Goal: Task Accomplishment & Management: Manage account settings

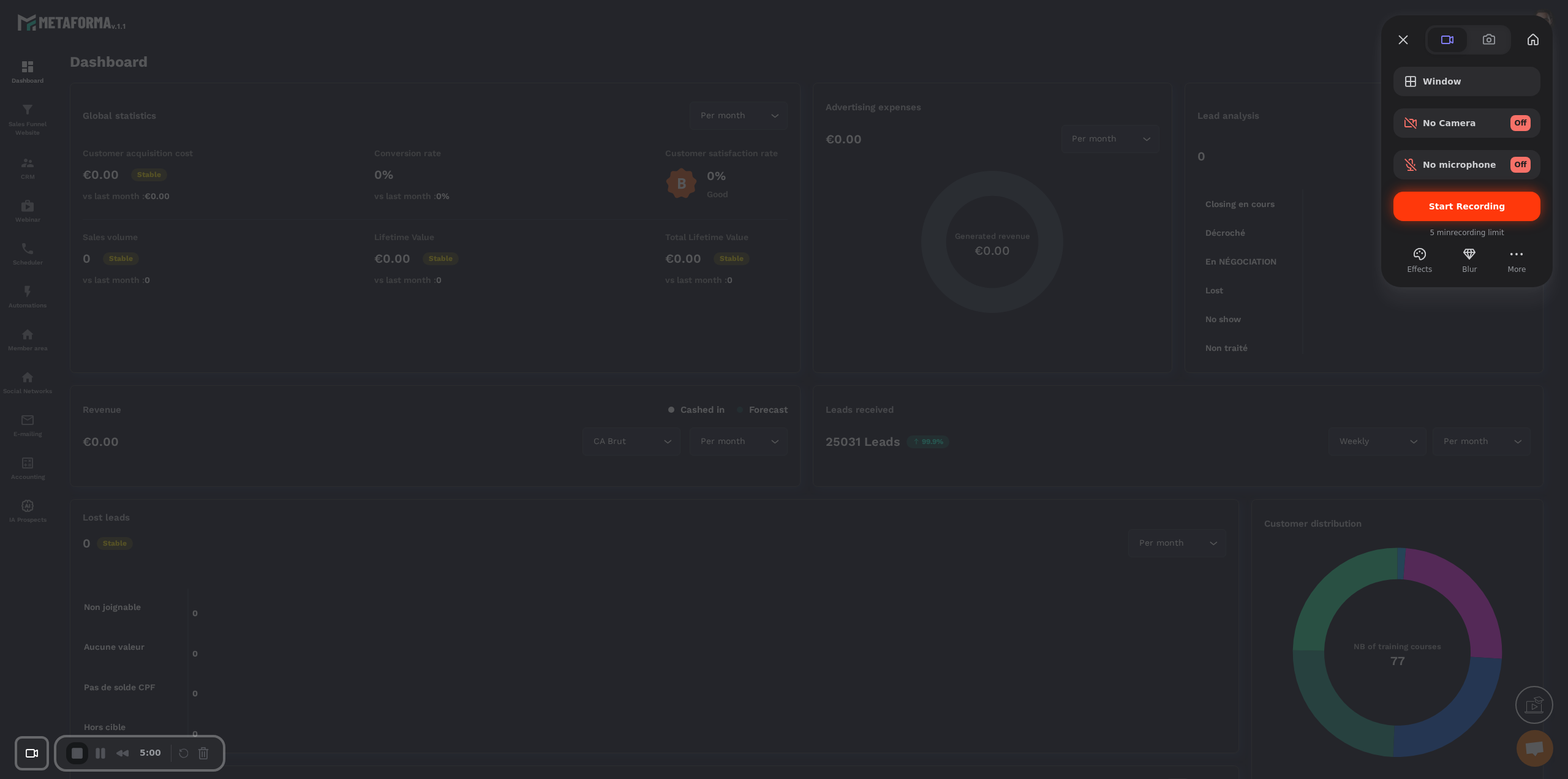
click at [1478, 212] on div "Start Recording" at bounding box center [1467, 206] width 147 height 29
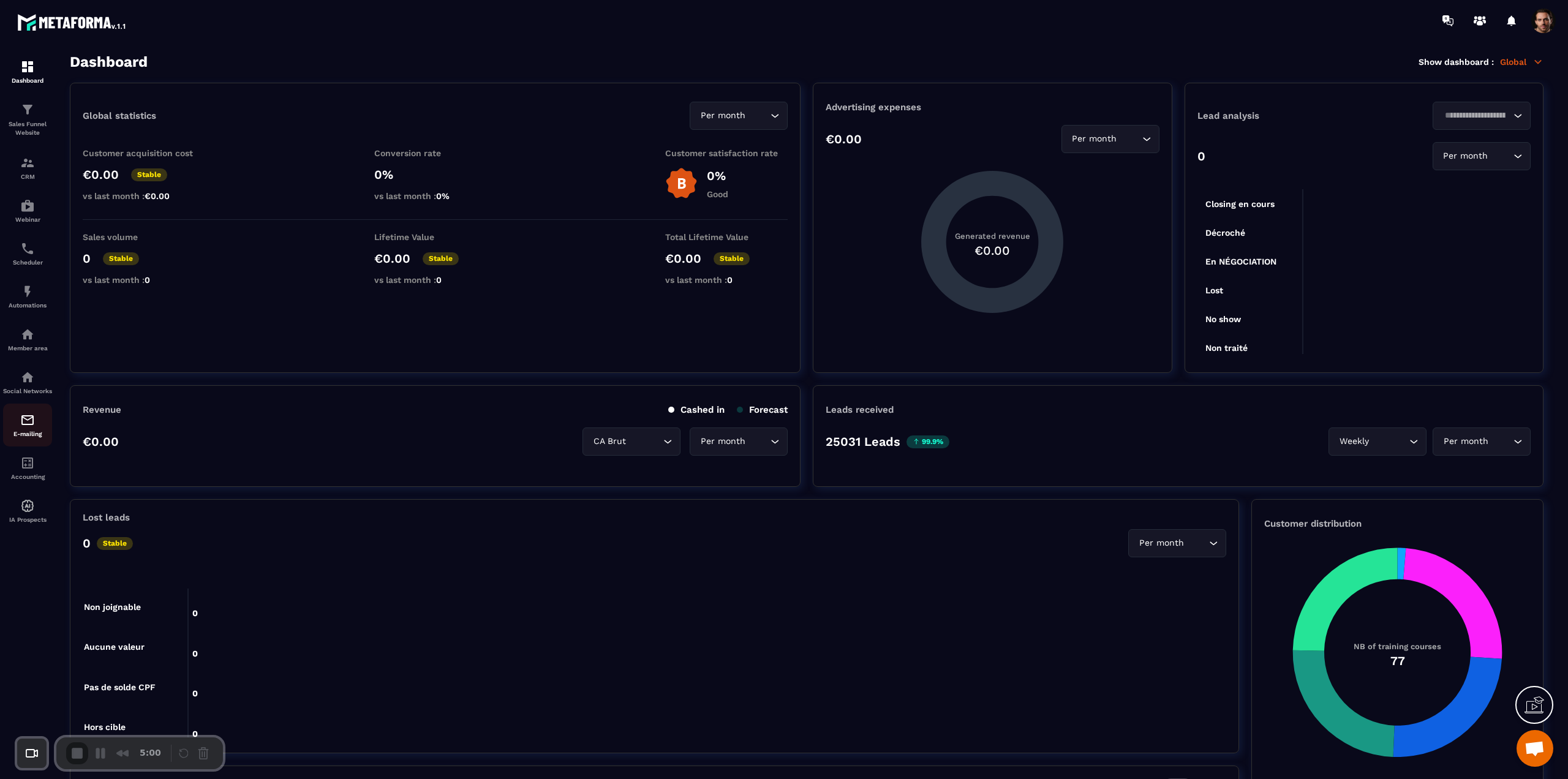
click at [25, 426] on img at bounding box center [28, 420] width 15 height 15
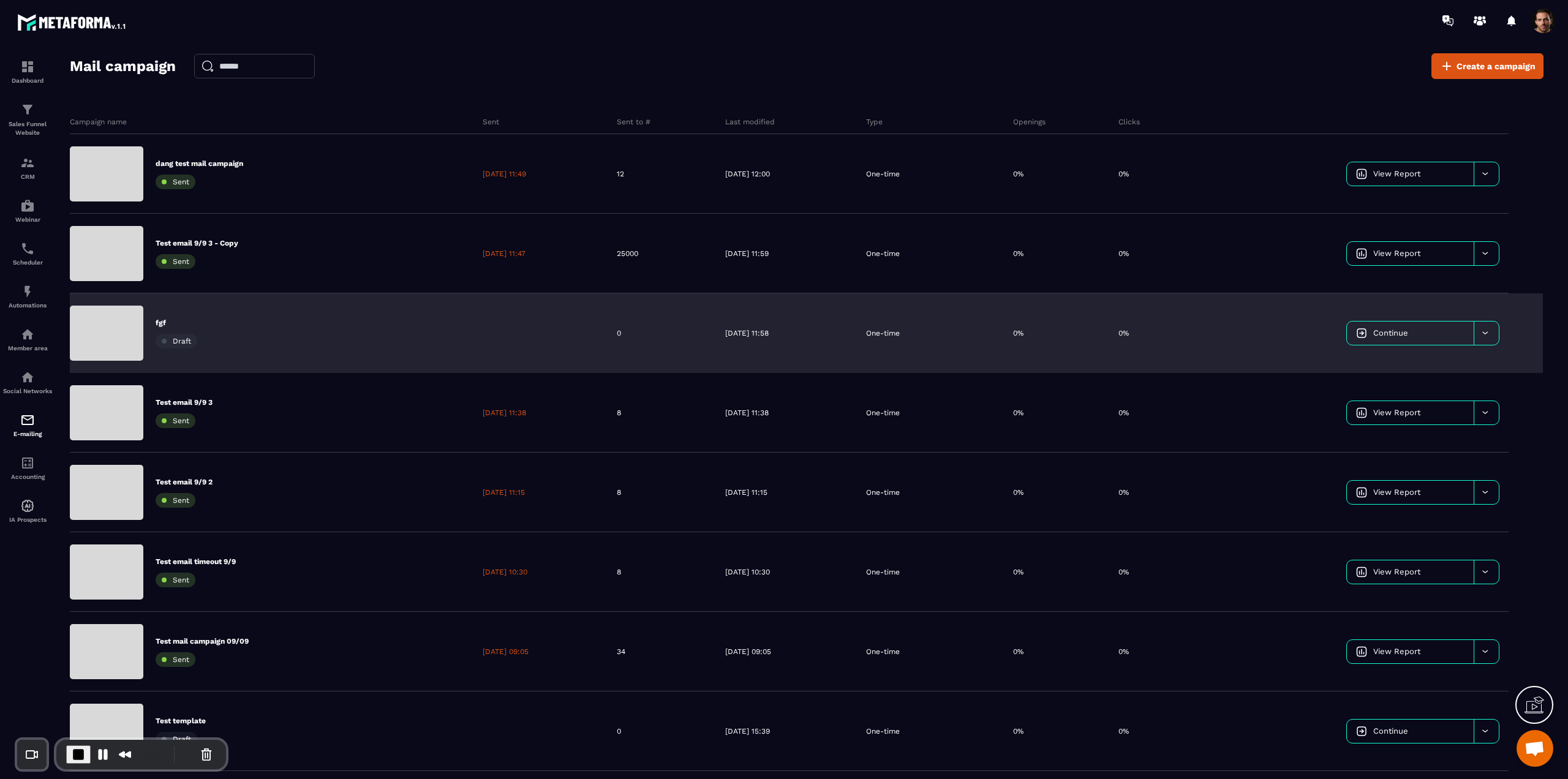
click at [242, 347] on div "fgf Draft" at bounding box center [272, 333] width 404 height 80
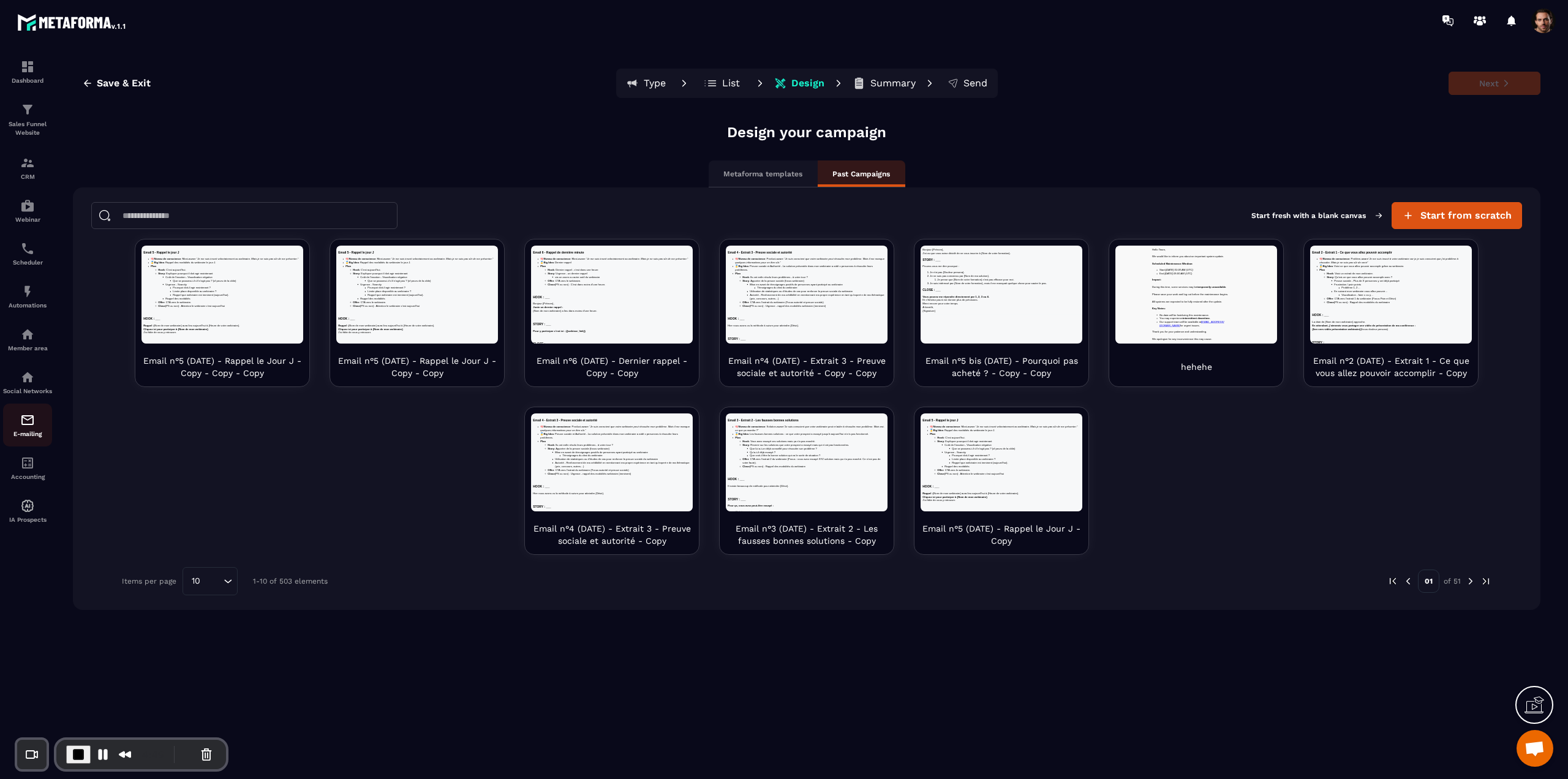
click at [39, 430] on div "E-mailing" at bounding box center [28, 425] width 49 height 25
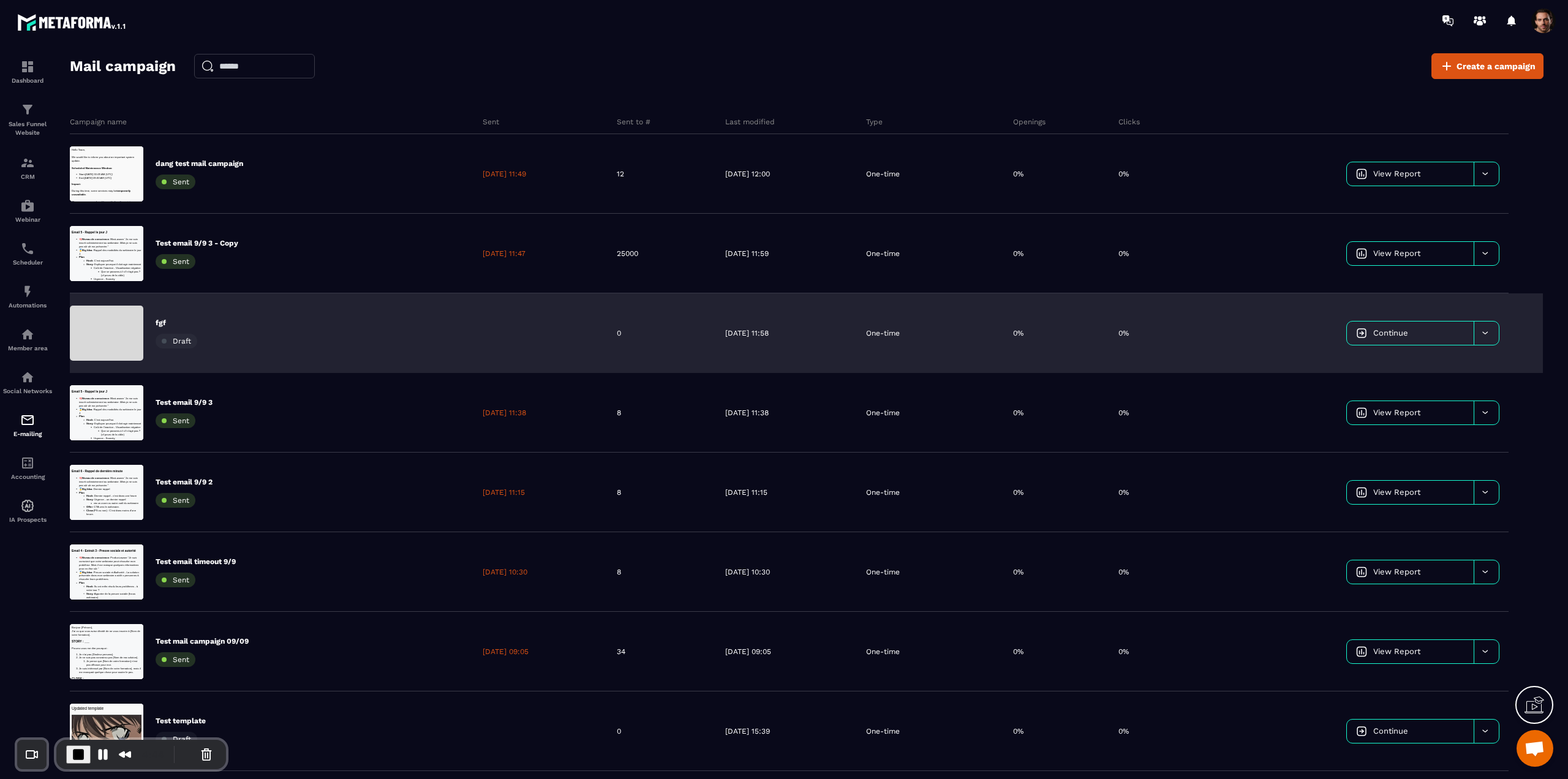
click at [1484, 334] on icon at bounding box center [1486, 333] width 10 height 10
click at [1434, 366] on div "Delete campaign" at bounding box center [1428, 365] width 152 height 21
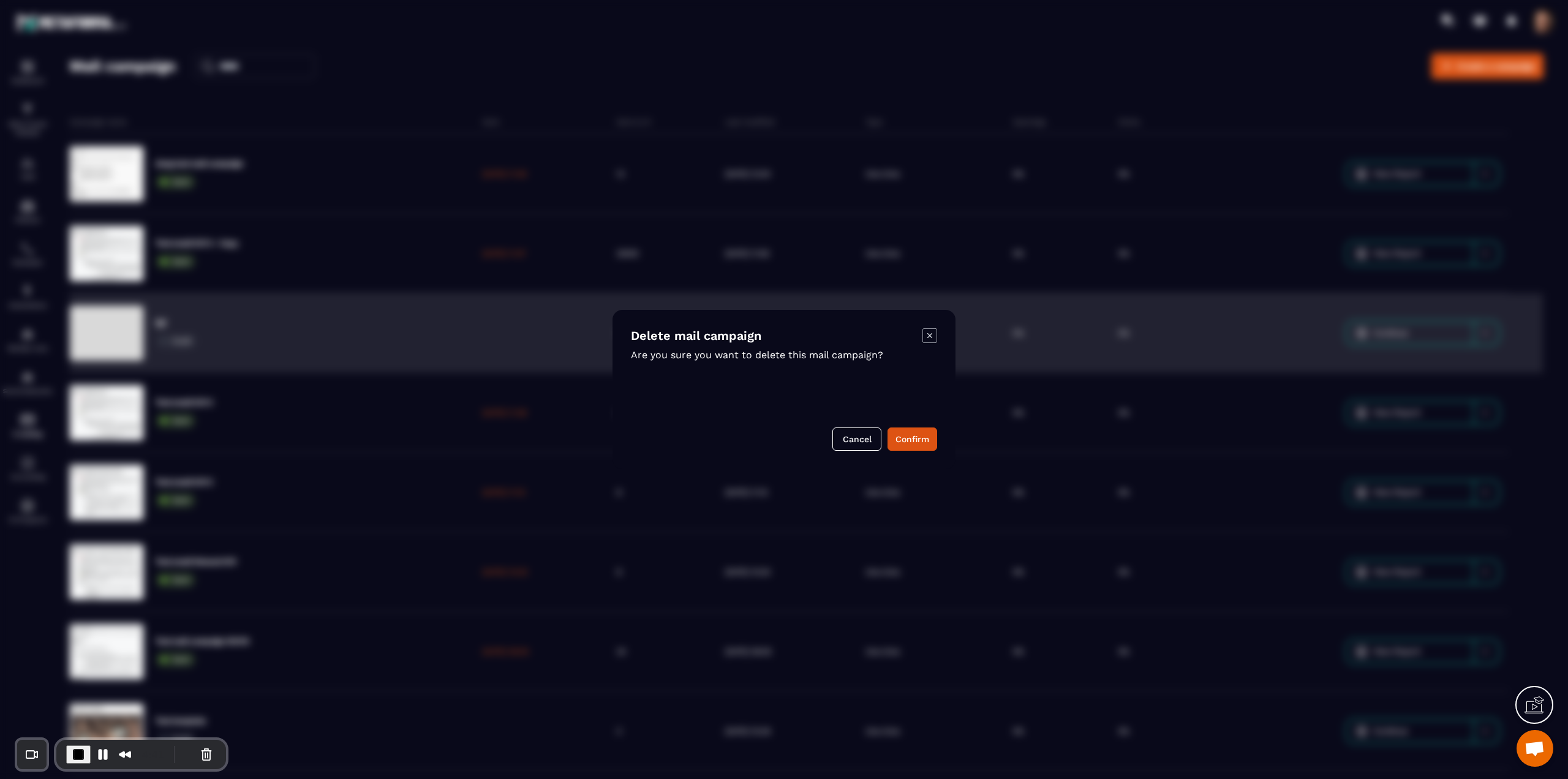
click at [925, 439] on button "Confirm" at bounding box center [912, 439] width 50 height 23
